Goal: Transaction & Acquisition: Register for event/course

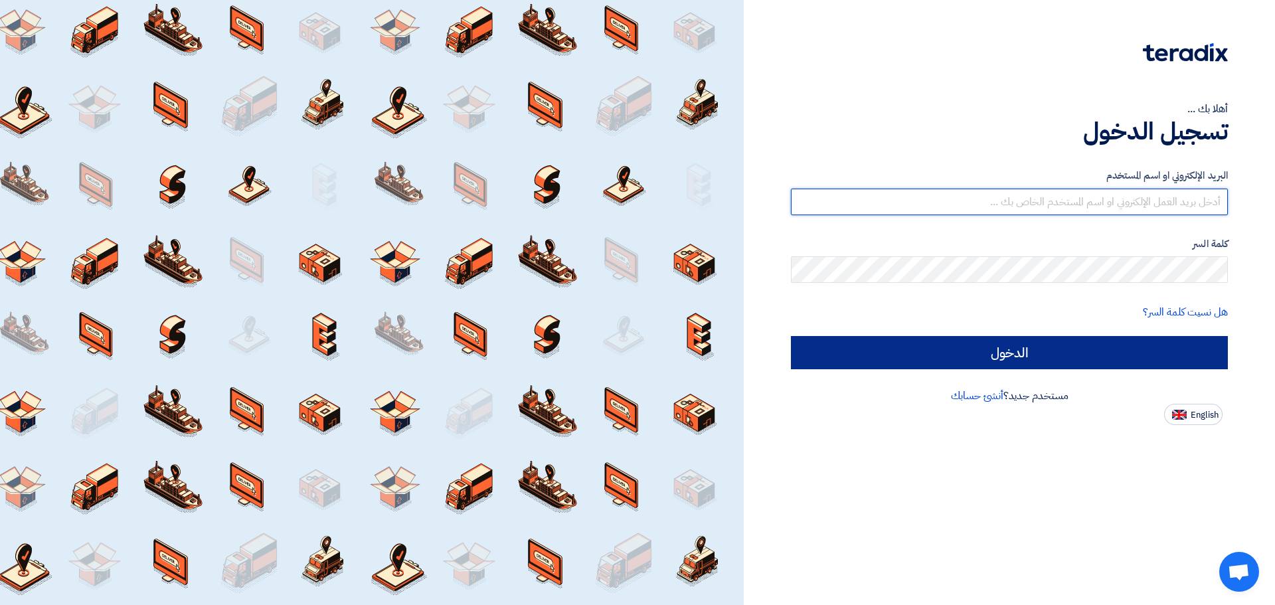
type input "yusef.mahmoud@globalsolutions-eg.com"
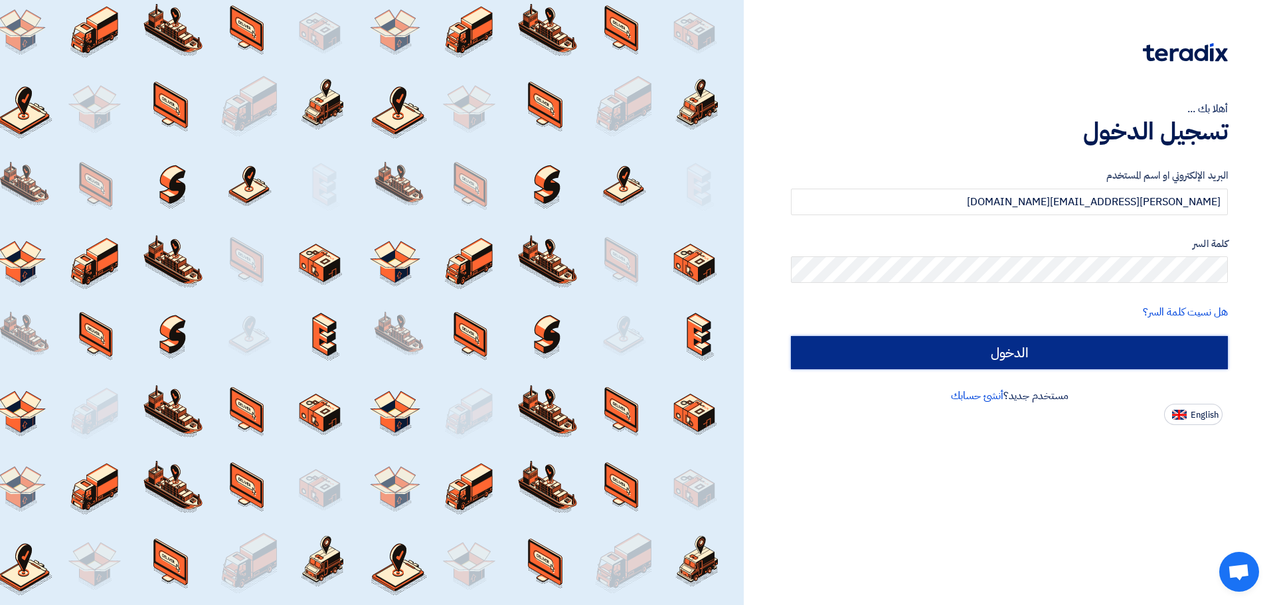
click at [1052, 347] on input "الدخول" at bounding box center [1009, 352] width 437 height 33
type input "Sign in"
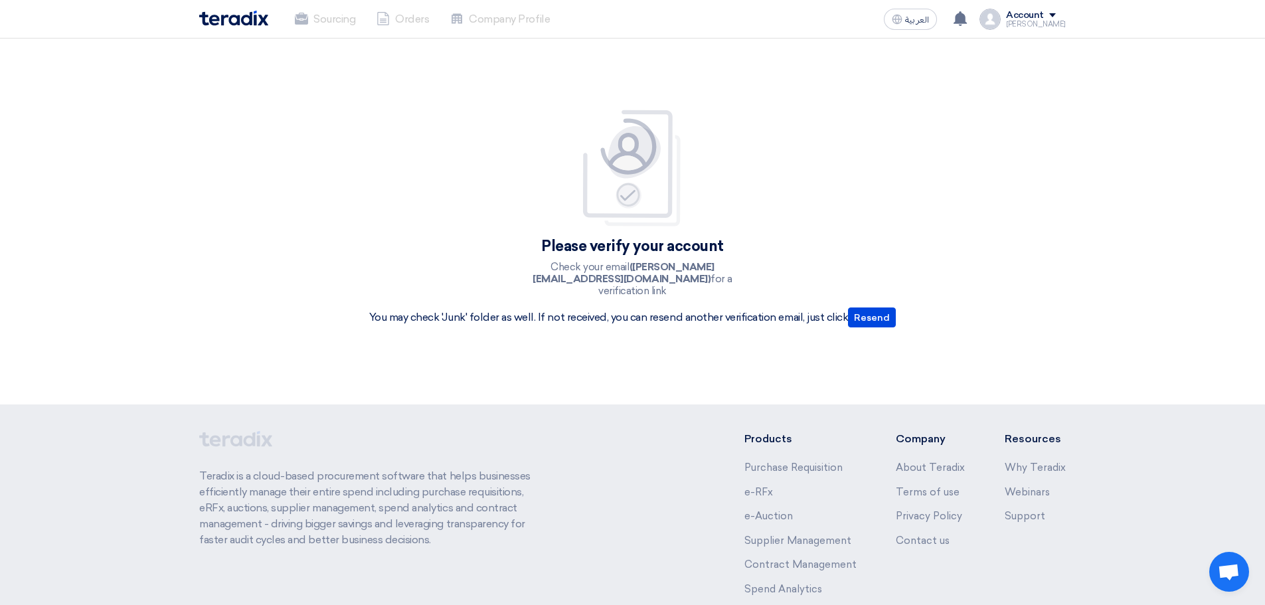
click at [1057, 15] on div "Account" at bounding box center [1036, 15] width 60 height 11
click at [812, 173] on div "Please verify your account Check your email (yusef.mahmoud@globalsolutions-eg.c…" at bounding box center [632, 221] width 547 height 225
click at [875, 312] on button "Resend" at bounding box center [872, 318] width 48 height 20
click at [497, 315] on p "You may check 'Junk' folder as well. If not received, you can resend another ve…" at bounding box center [632, 318] width 527 height 20
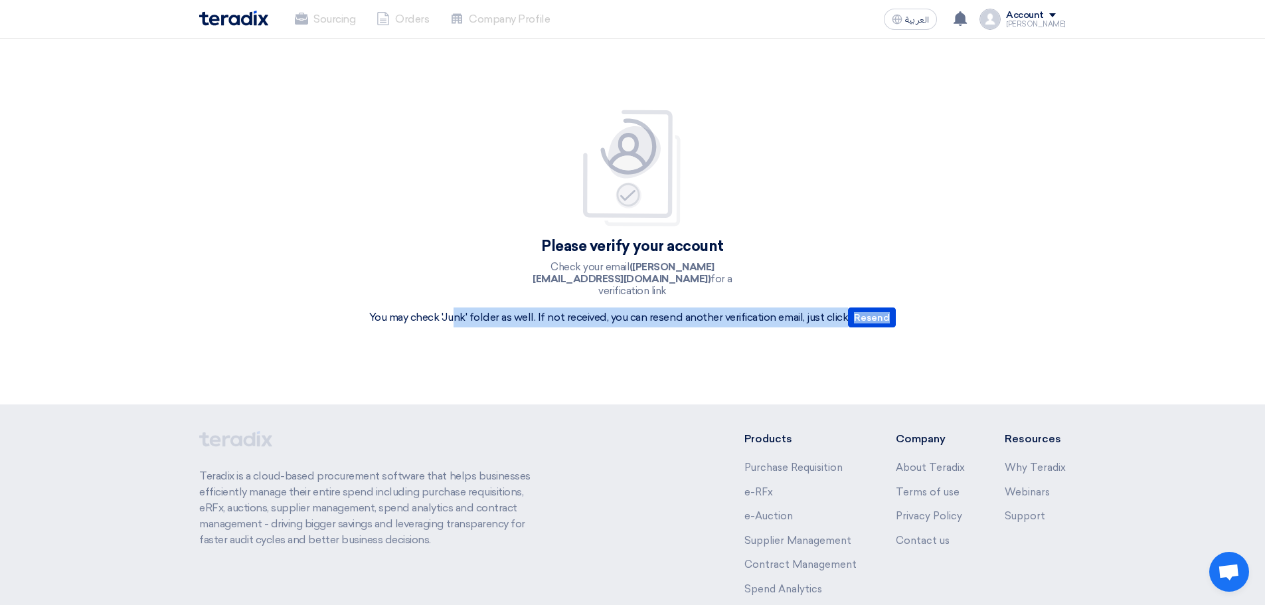
click at [497, 315] on p "You may check 'Junk' folder as well. If not received, you can resend another ve…" at bounding box center [632, 318] width 527 height 20
click at [553, 345] on div "Please verify your account Check your email (yusef.mahmoud@globalsolutions-eg.c…" at bounding box center [632, 221] width 579 height 278
click at [566, 331] on div "Please verify your account Check your email (yusef.mahmoud@globalsolutions-eg.c…" at bounding box center [632, 221] width 579 height 278
click at [1044, 17] on div "Account" at bounding box center [1025, 15] width 38 height 11
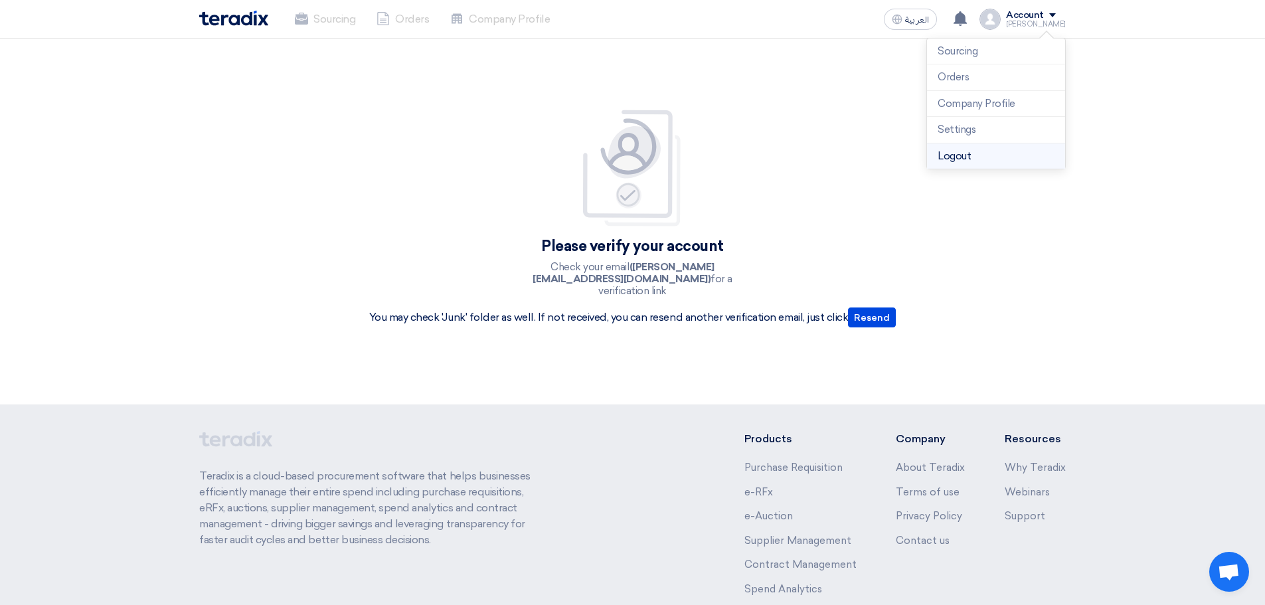
click at [976, 153] on li "Logout" at bounding box center [996, 156] width 138 height 26
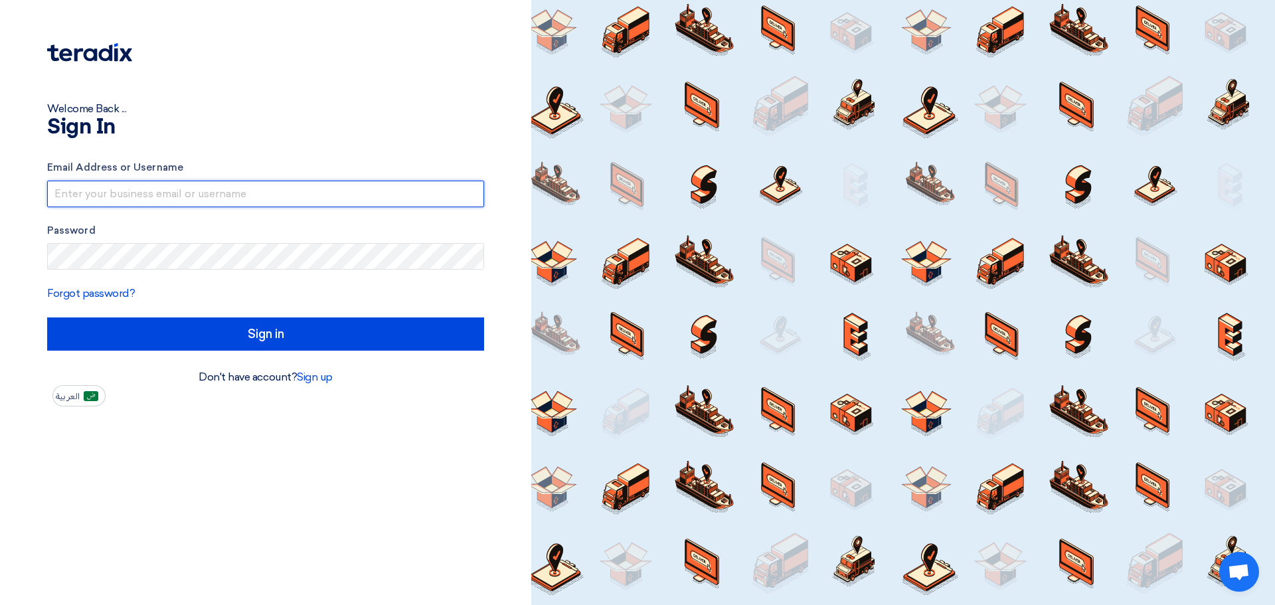
type input "yusef.mahmoud@globalsolutions-eg.com"
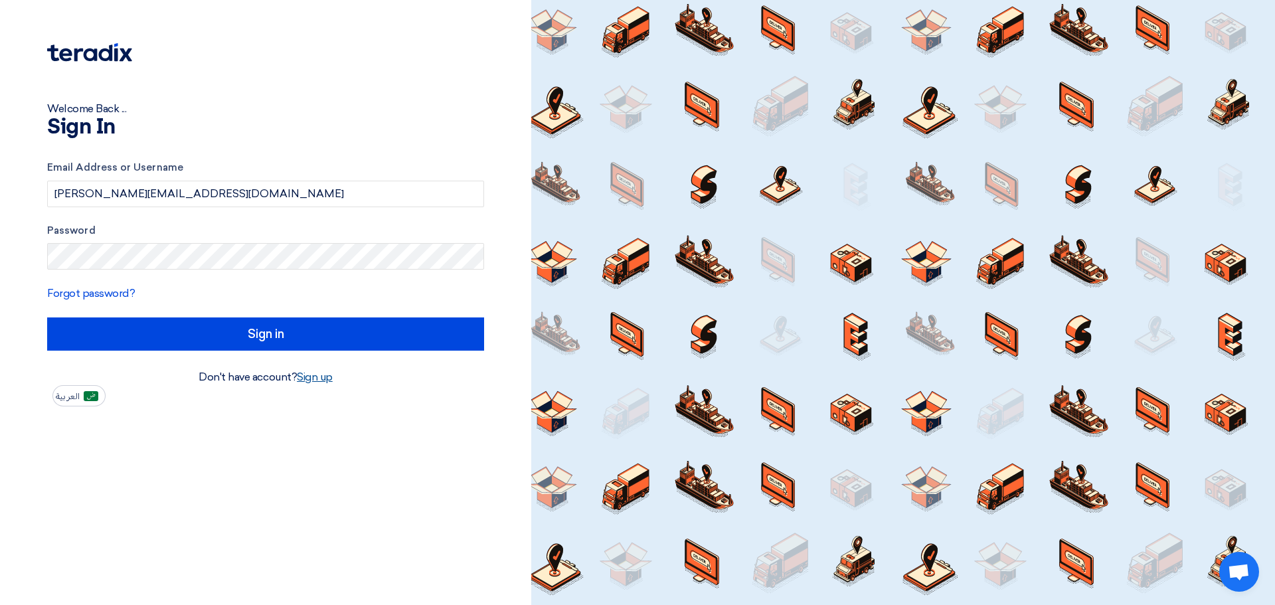
click at [314, 381] on link "Sign up" at bounding box center [315, 377] width 36 height 13
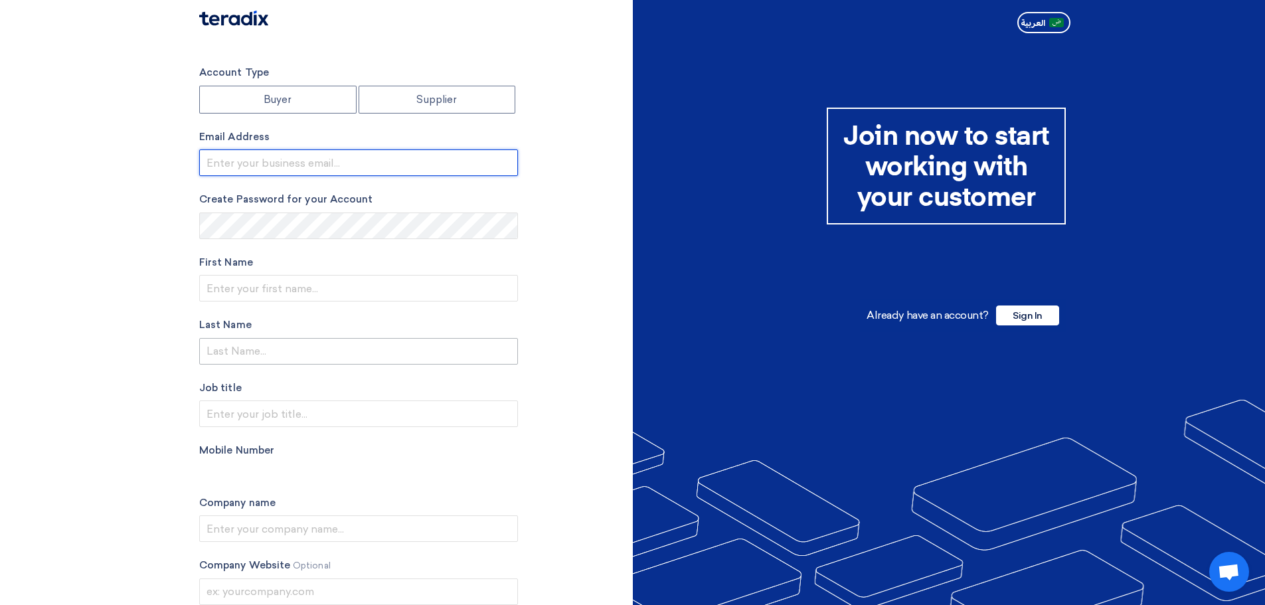
type input "yusef.mahmoud@globalsolutions-eg.com"
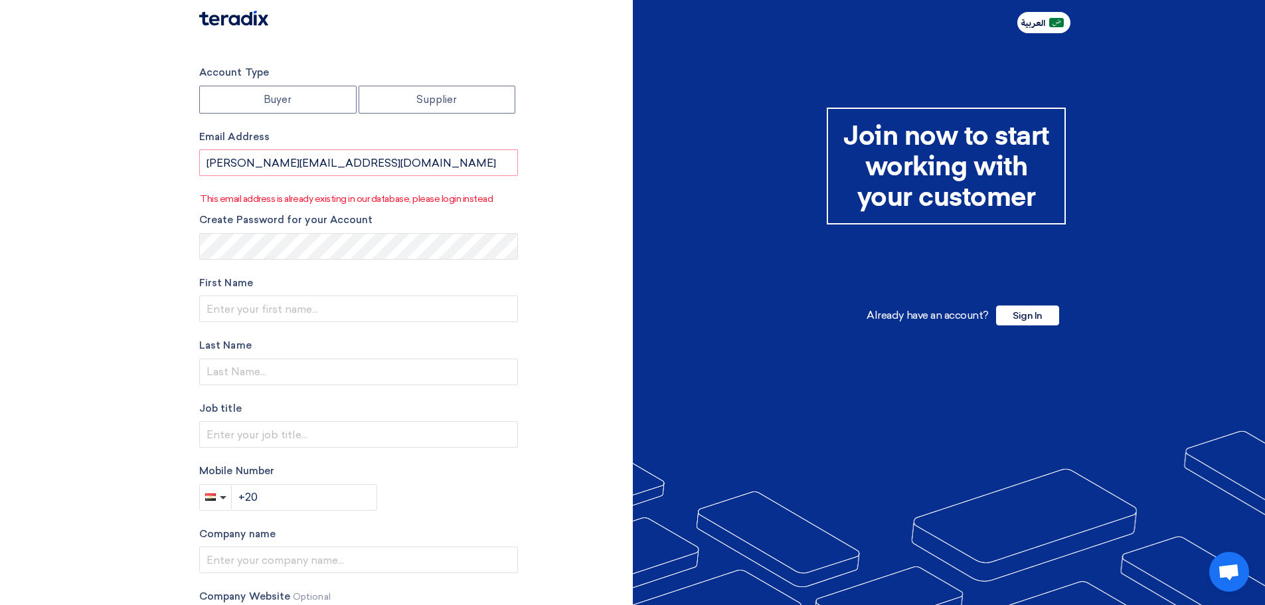
click at [1035, 19] on span "العربية" at bounding box center [1033, 23] width 25 height 9
type input "أنشئ حساب"
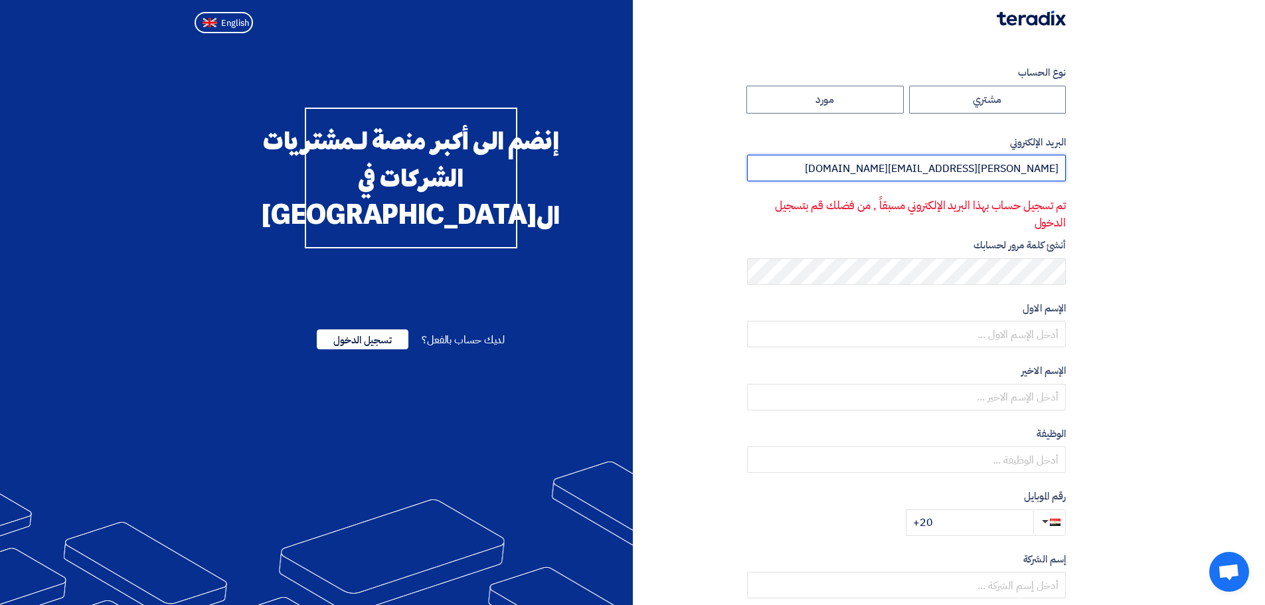
click at [965, 166] on input "yusef.mahmoud@globalsolutions-eg.com" at bounding box center [906, 168] width 319 height 27
drag, startPoint x: 834, startPoint y: 166, endPoint x: 1177, endPoint y: 157, distance: 342.8
click at [1172, 158] on section "نوع الحساب مشتري مورد البريد الإلكتروني yusef.mahmoud@globalsolutions-eg.com تم…" at bounding box center [632, 404] width 1265 height 731
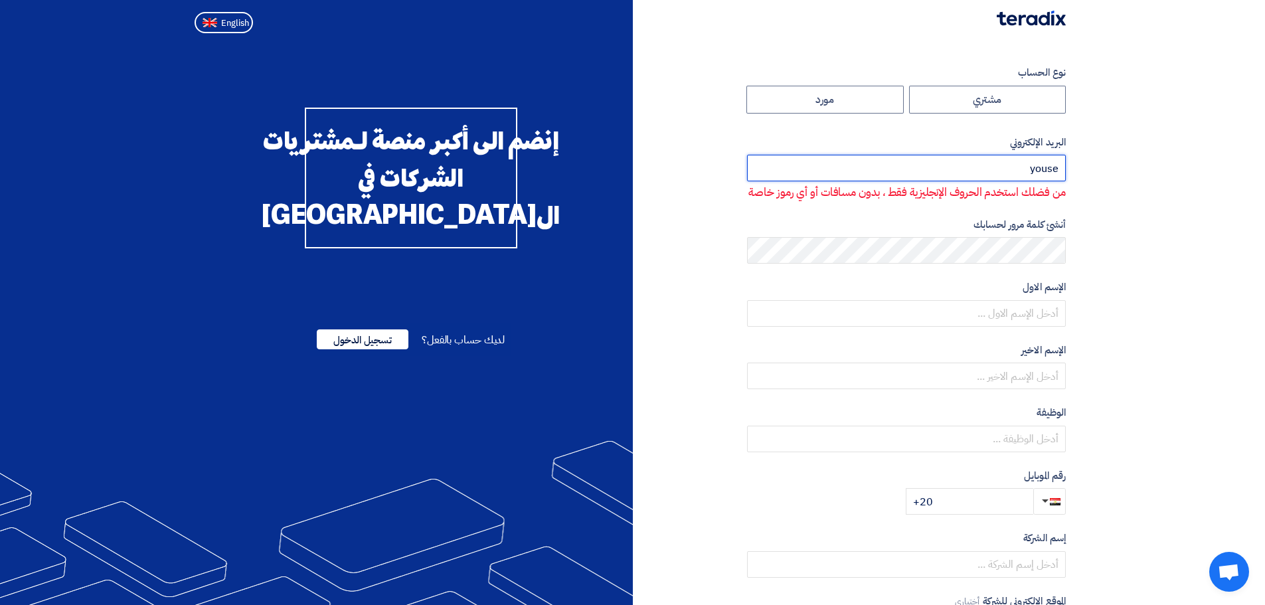
type input "yousef.farhan12345@gmail.com"
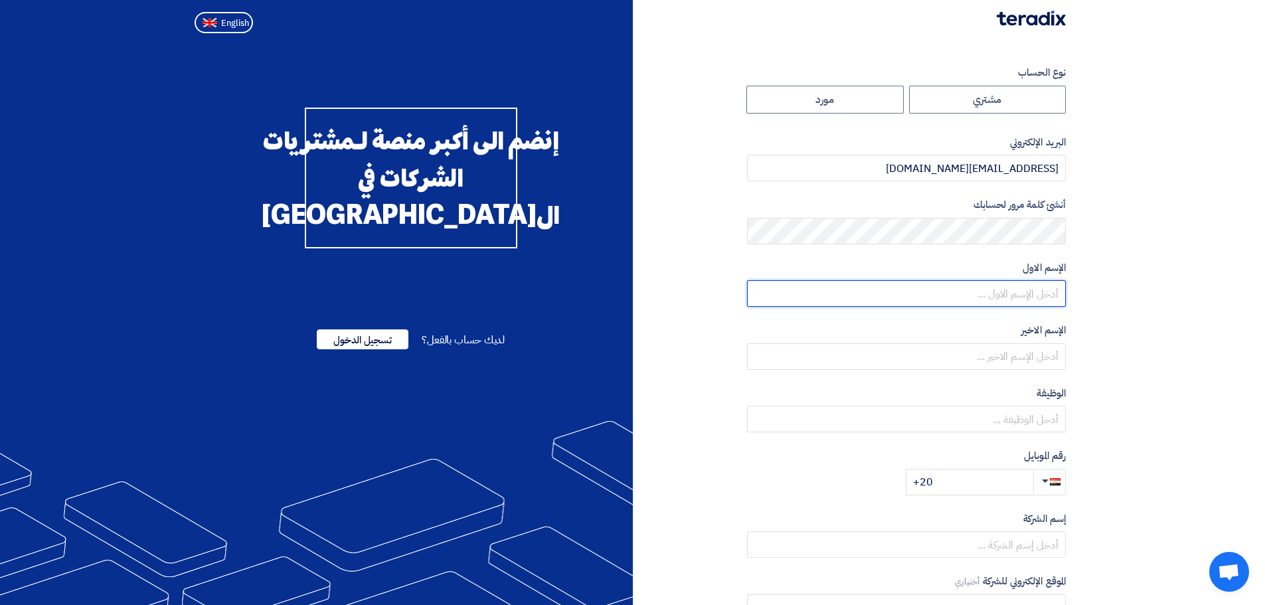
click at [1024, 290] on input "text" at bounding box center [906, 293] width 319 height 27
type input "[PERSON_NAME]"
type input "Farhan"
click at [1155, 338] on section "نوع الحساب مشتري مورد البريد الإلكتروني yousef.farhan12345@gmail.com أنشئ كلمة …" at bounding box center [632, 384] width 1265 height 690
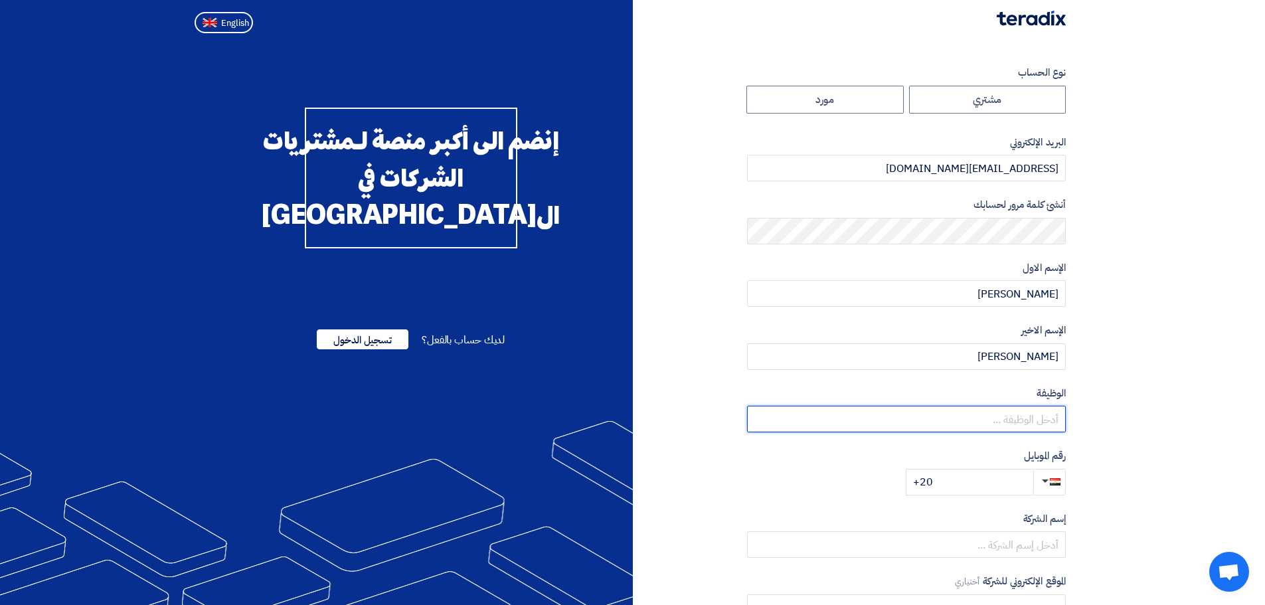
click at [1050, 421] on input "text" at bounding box center [906, 419] width 319 height 27
click at [1047, 421] on input "text" at bounding box center [906, 419] width 319 height 27
type input "s"
type input "Sales Account Manager"
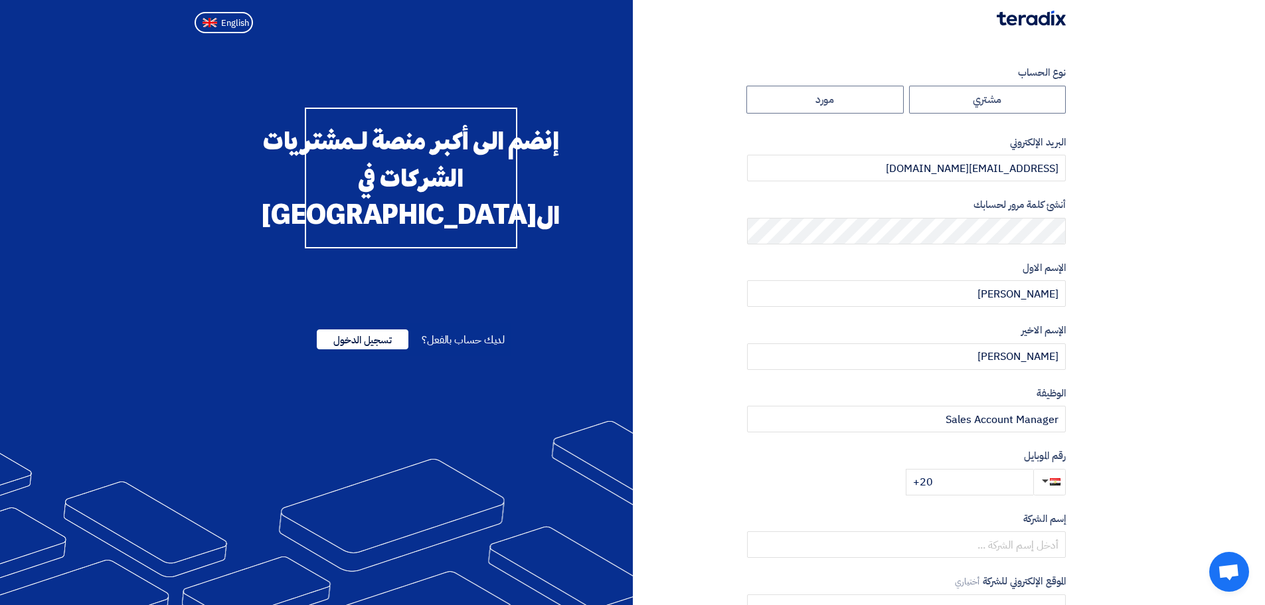
click at [1134, 348] on section "نوع الحساب مشتري مورد البريد الإلكتروني yousef.farhan12345@gmail.com أنشئ كلمة …" at bounding box center [632, 384] width 1265 height 690
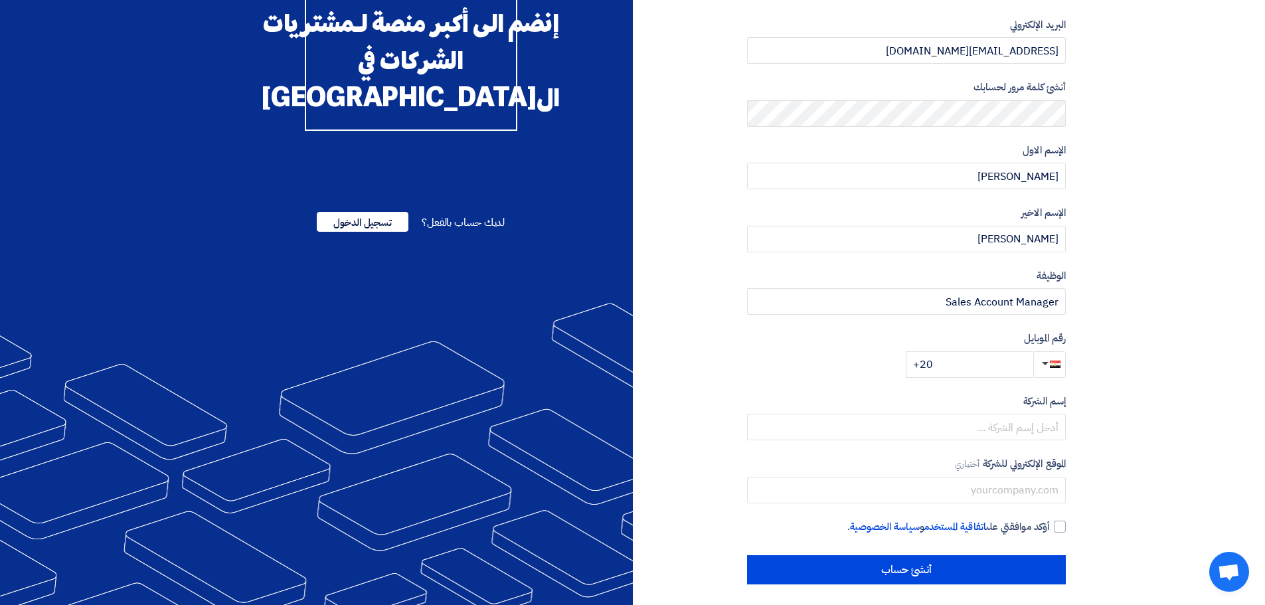
scroll to position [124, 0]
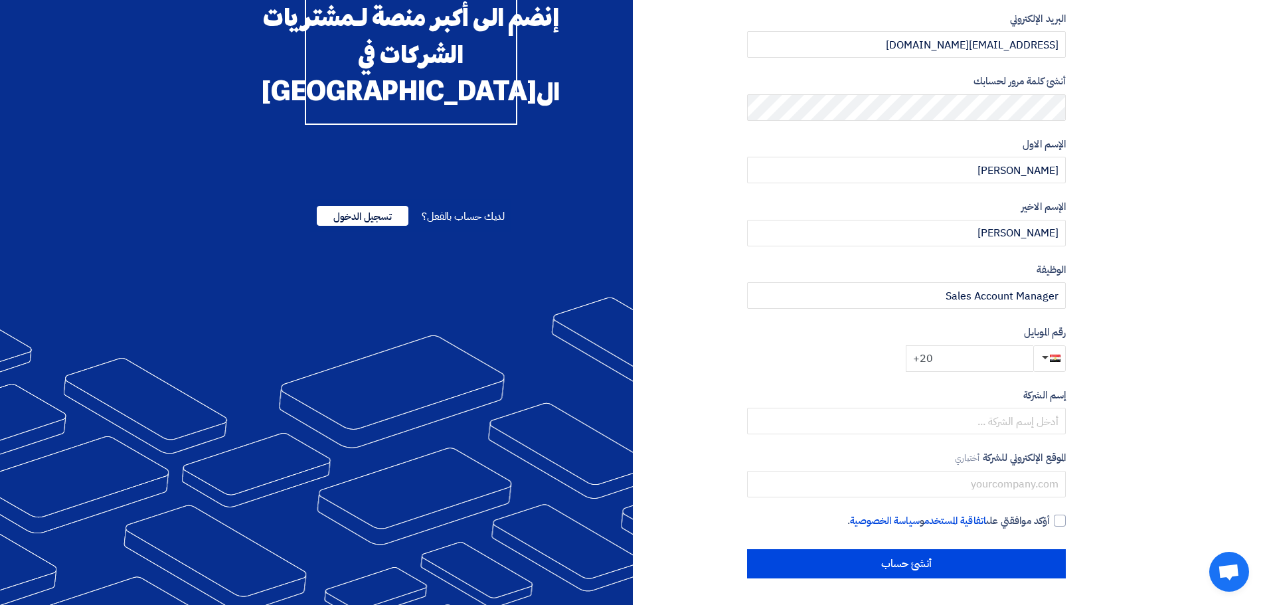
click at [998, 352] on input "+20" at bounding box center [970, 358] width 128 height 27
type input "+20 1101050923"
click at [1043, 419] on input "text" at bounding box center [906, 421] width 319 height 27
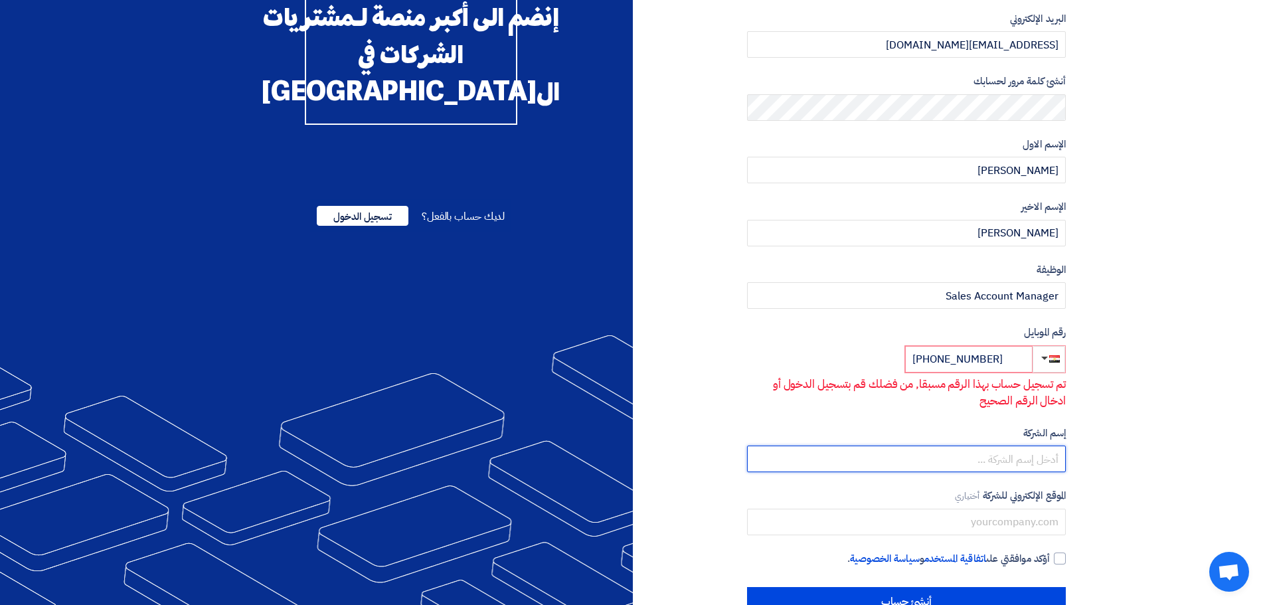
type input "Global Solutions EG"
drag, startPoint x: 1002, startPoint y: 356, endPoint x: 937, endPoint y: 364, distance: 64.9
click at [937, 364] on input "+20 1101050923" at bounding box center [969, 359] width 128 height 27
paste input "20 1288562561"
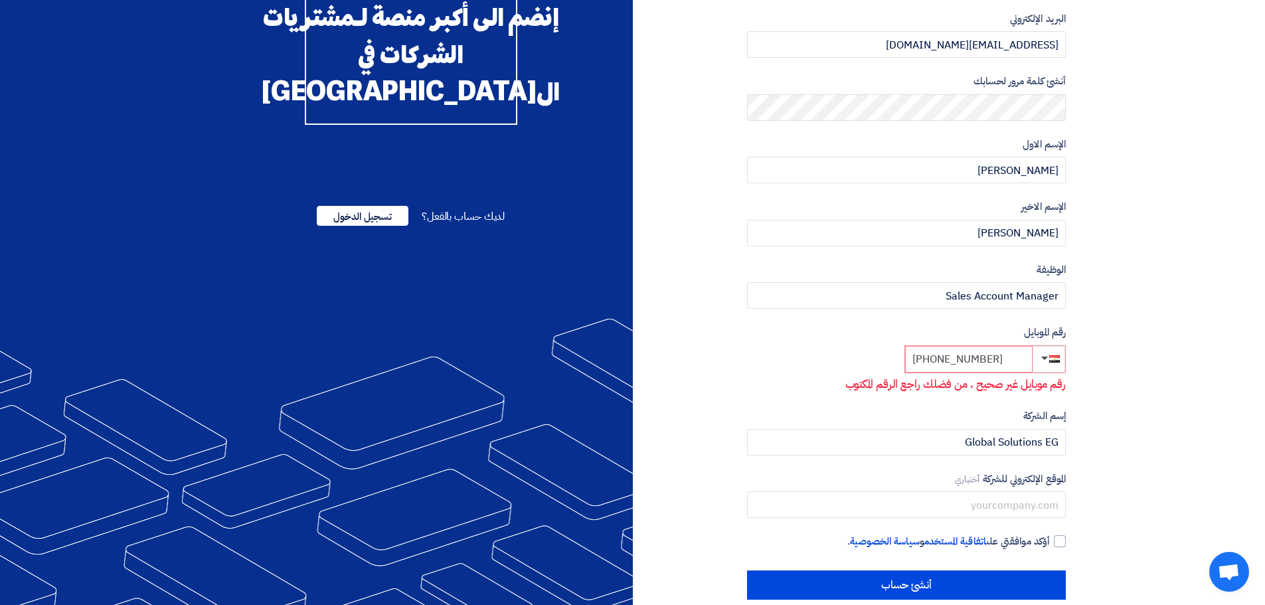
click at [952, 361] on input "+20 20 1288562561" at bounding box center [969, 359] width 128 height 27
click at [950, 360] on input "+20 20 1288562561" at bounding box center [969, 359] width 128 height 27
click at [948, 359] on input "+20 20 1288562561" at bounding box center [969, 359] width 128 height 27
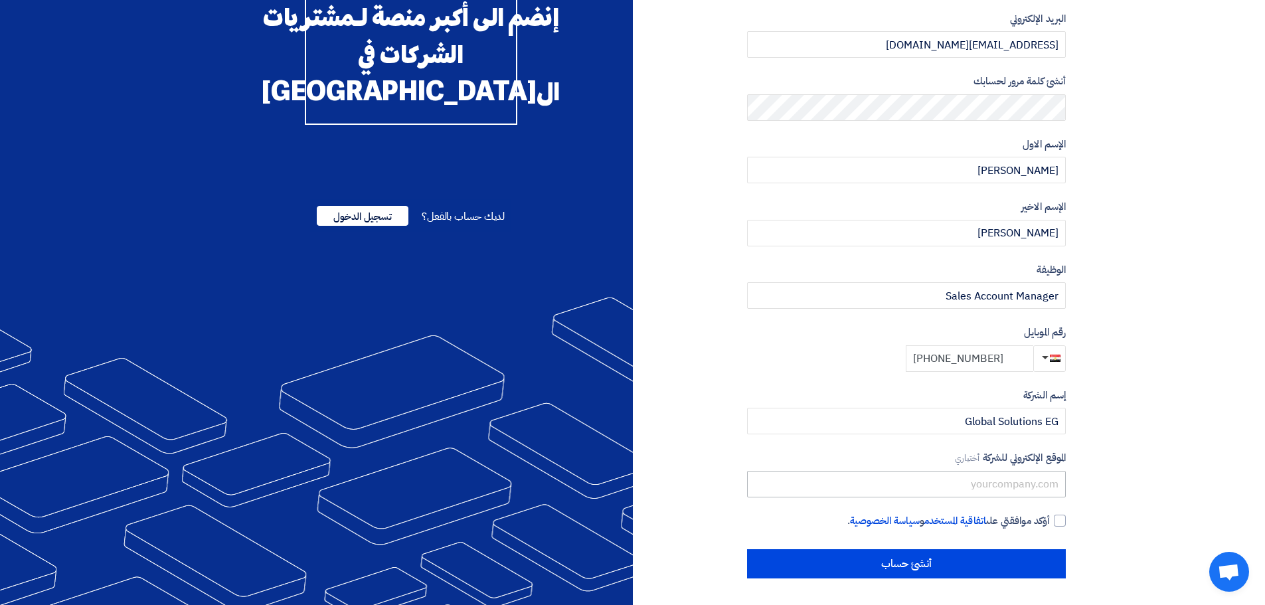
type input "+20 1288562561"
click at [1028, 477] on input "text" at bounding box center [906, 484] width 319 height 27
type input "https://globalsolutions-eg.com/"
click at [1058, 518] on div at bounding box center [1060, 521] width 12 height 12
click at [1050, 518] on input "أؤكد موافقتي على اتفاقية المستخدم و سياسة الخصوصية ." at bounding box center [890, 526] width 319 height 27
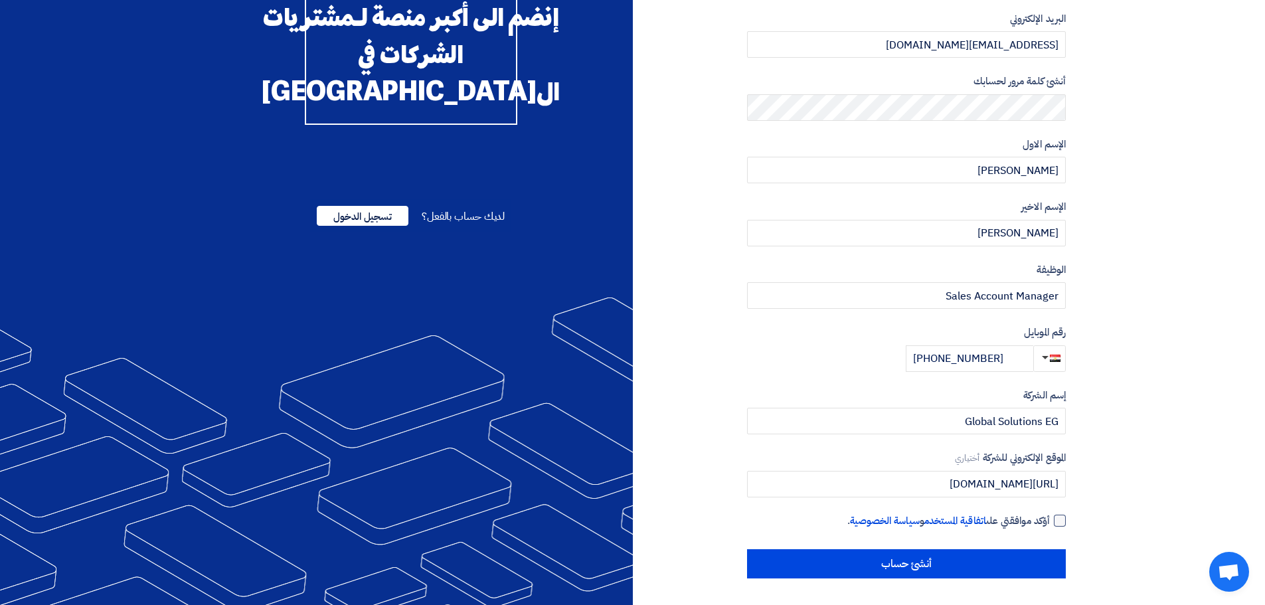
checkbox input "true"
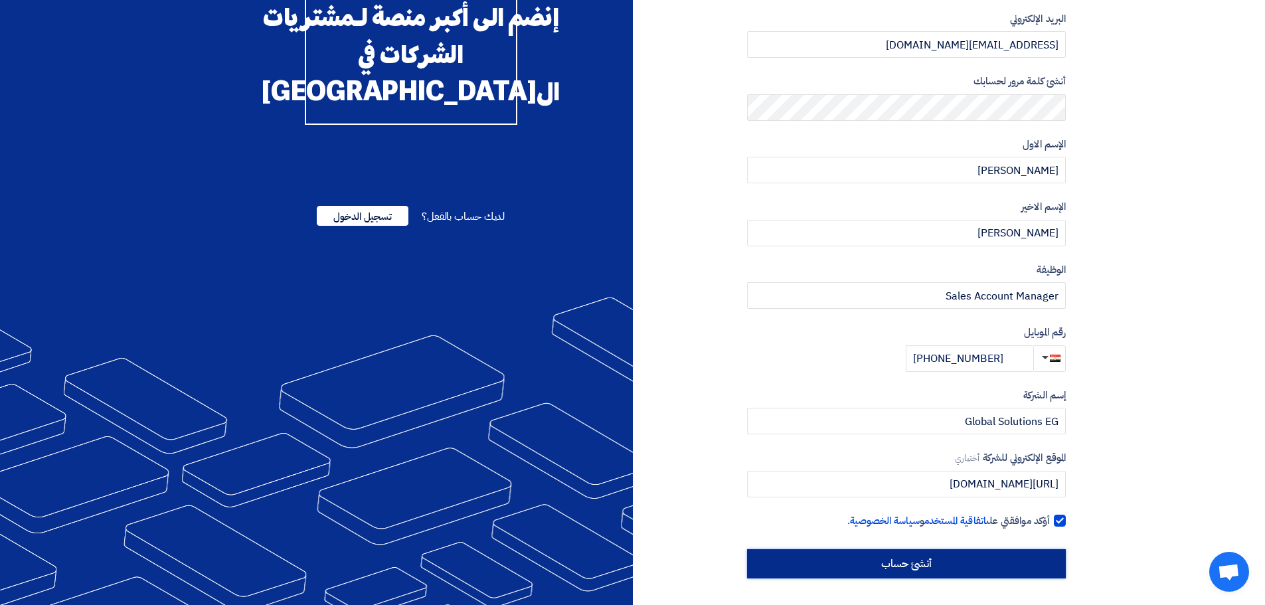
click at [1002, 564] on input "أنشئ حساب" at bounding box center [906, 563] width 319 height 29
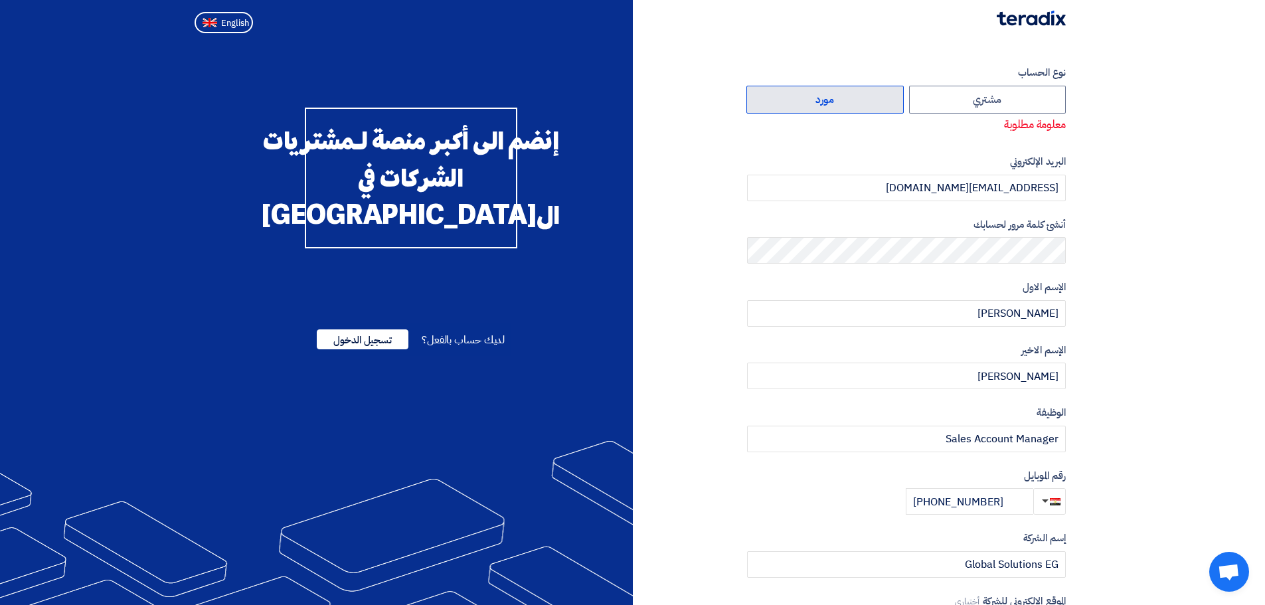
click at [848, 95] on label "مورد" at bounding box center [825, 100] width 157 height 28
click at [848, 95] on input "مورد" at bounding box center [825, 99] width 156 height 27
radio input "true"
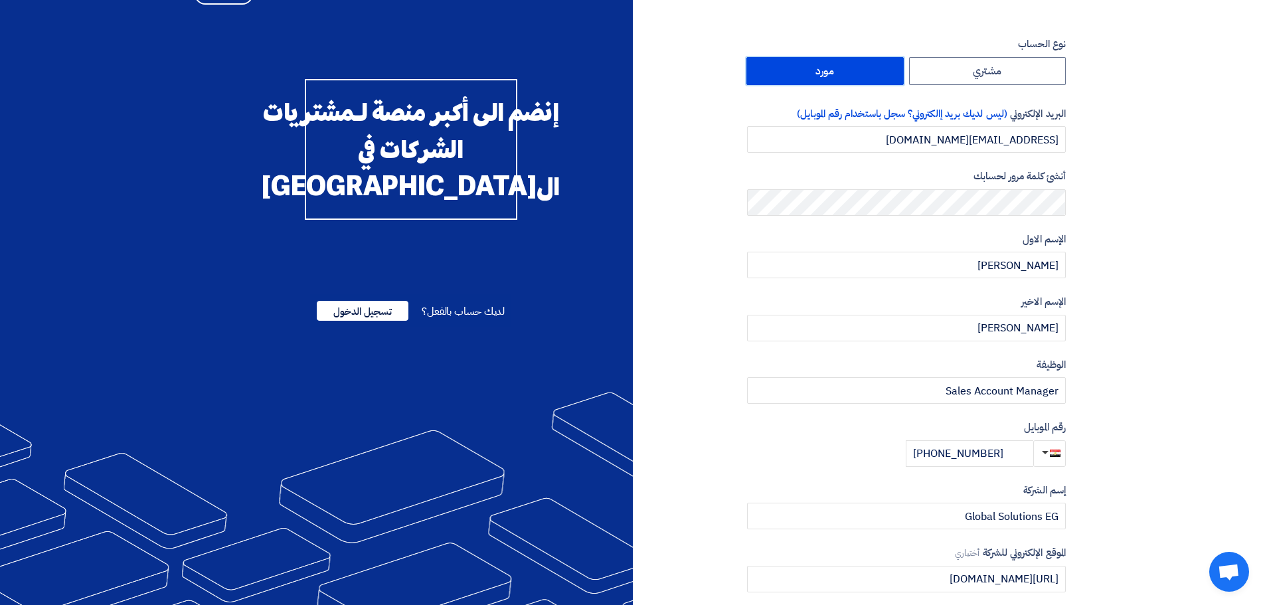
scroll to position [124, 0]
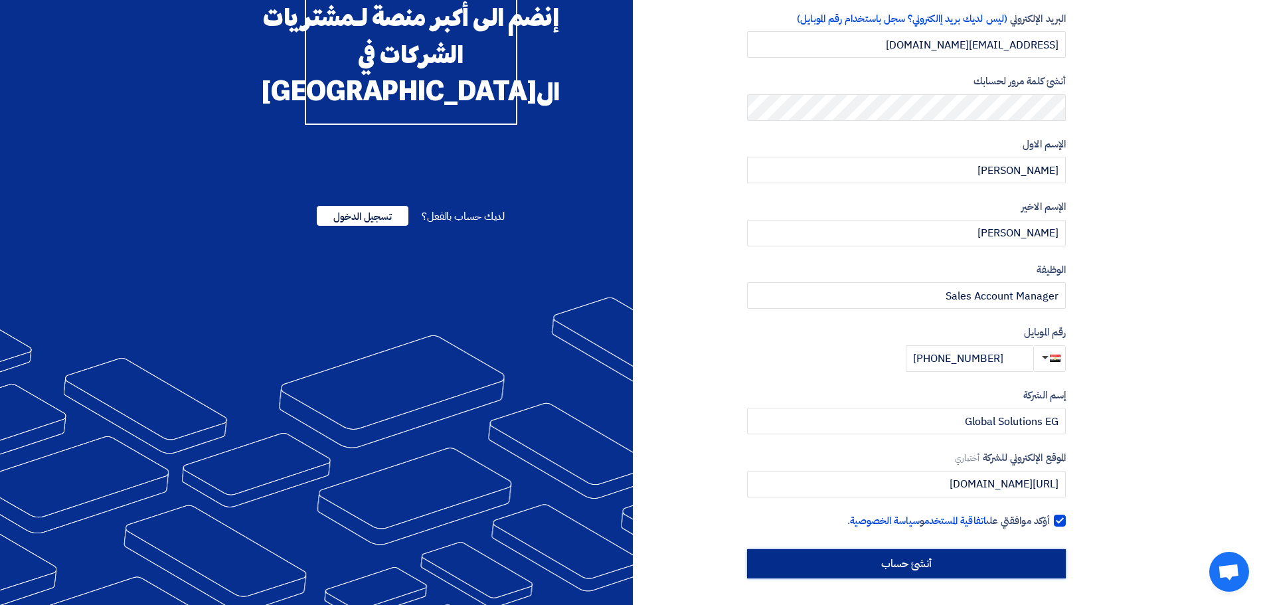
click at [954, 567] on input "أنشئ حساب" at bounding box center [906, 563] width 319 height 29
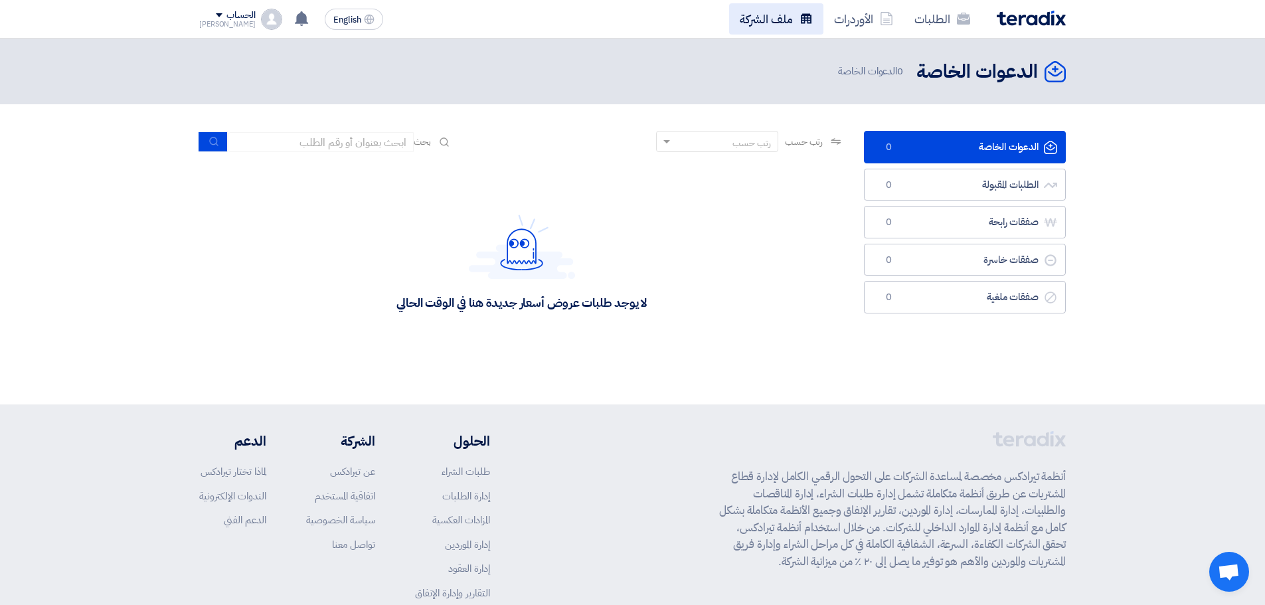
click at [776, 21] on link "ملف الشركة" at bounding box center [776, 18] width 94 height 31
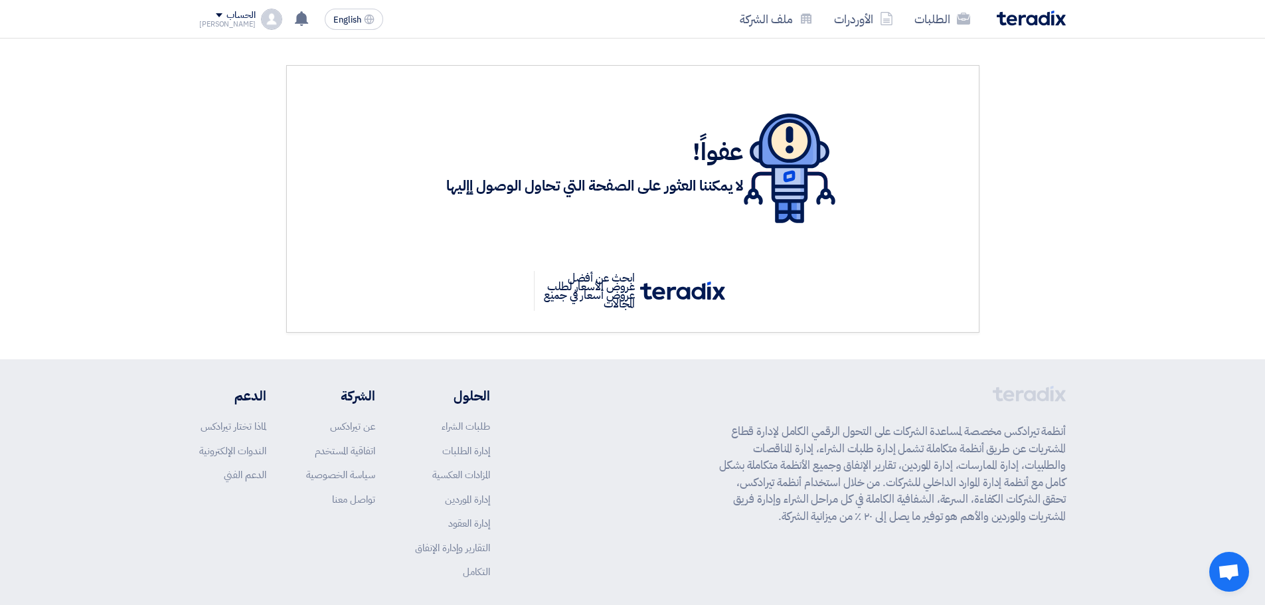
click at [460, 162] on h1 "عفواً!" at bounding box center [595, 151] width 298 height 29
click at [484, 187] on h3 "لا يمكننا العثور على الصفحة التي تحاول الوصول إإليها" at bounding box center [595, 186] width 298 height 21
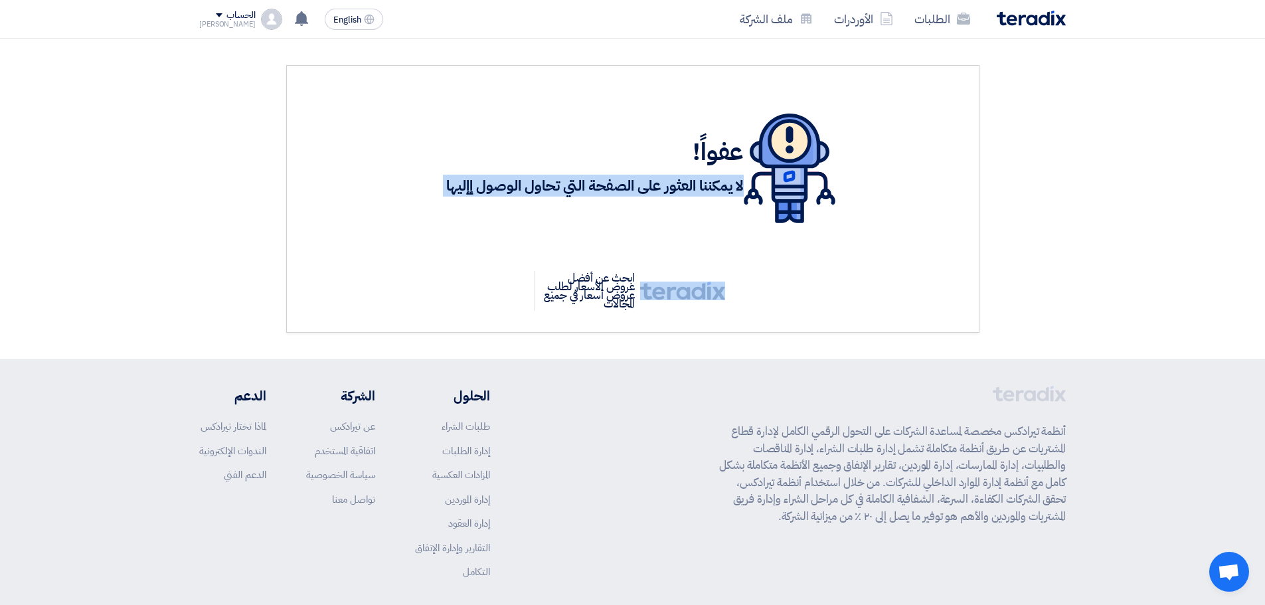
drag, startPoint x: 484, startPoint y: 187, endPoint x: 472, endPoint y: 176, distance: 16.9
click at [485, 187] on h3 "لا يمكننا العثور على الصفحة التي تحاول الوصول إإليها" at bounding box center [595, 186] width 298 height 21
click at [424, 149] on div "عفواً! لا يمكننا العثور على الصفحة التي تحاول الوصول إإليها" at bounding box center [633, 168] width 655 height 163
